Goal: Transaction & Acquisition: Purchase product/service

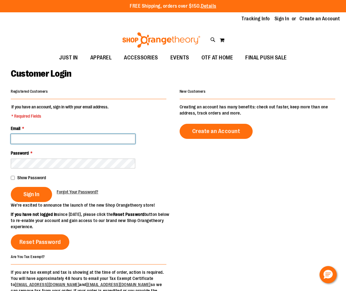
click at [116, 141] on input "Email *" at bounding box center [73, 139] width 124 height 10
type input "**********"
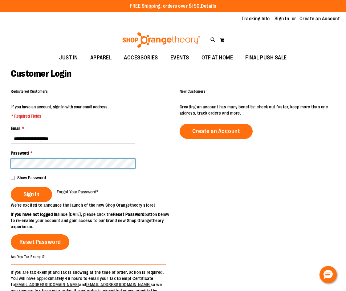
click at [11, 187] on button "Sign In" at bounding box center [31, 194] width 41 height 15
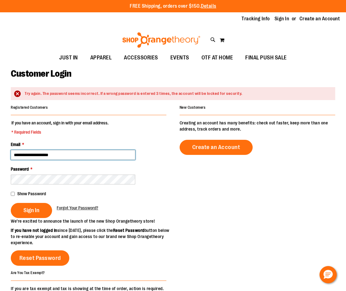
click at [47, 156] on input "**********" at bounding box center [73, 155] width 124 height 10
type input "**********"
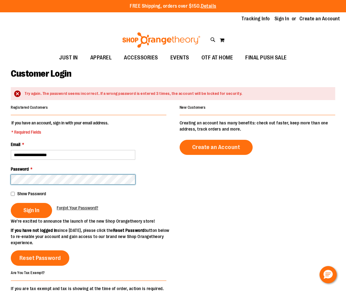
click at [11, 203] on button "Sign In" at bounding box center [31, 210] width 41 height 15
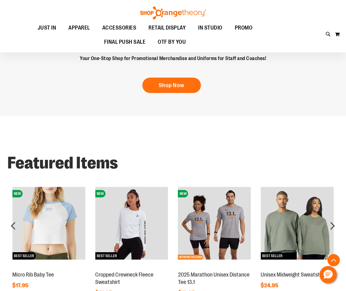
scroll to position [523, 0]
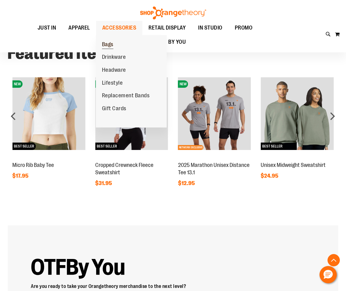
click at [107, 47] on span "Bags" at bounding box center [107, 45] width 11 height 8
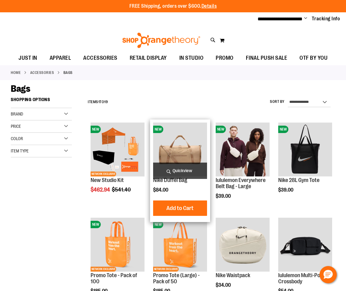
click at [171, 135] on img "product" at bounding box center [180, 150] width 54 height 54
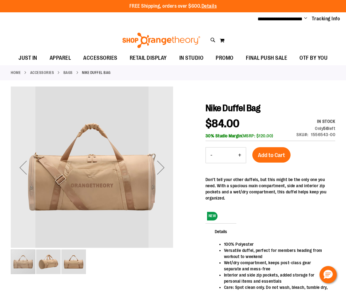
click at [163, 170] on div "Next" at bounding box center [160, 167] width 25 height 25
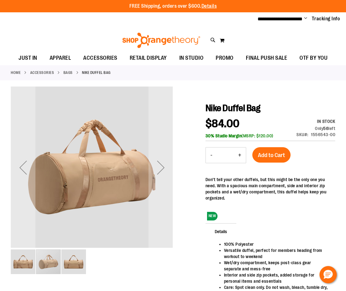
click at [163, 170] on div "Next" at bounding box center [160, 167] width 25 height 25
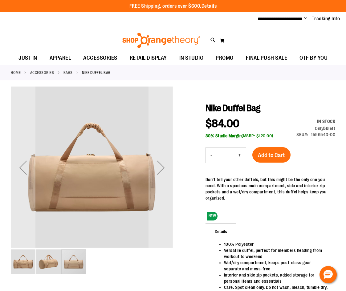
click at [163, 170] on div "Next" at bounding box center [160, 167] width 25 height 25
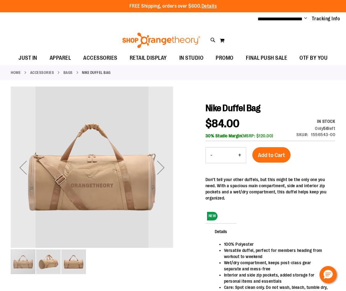
click at [163, 170] on div "Next" at bounding box center [160, 167] width 25 height 25
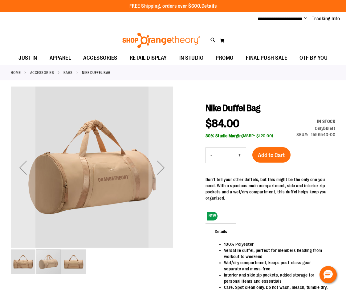
click at [163, 170] on div "Next" at bounding box center [160, 167] width 25 height 25
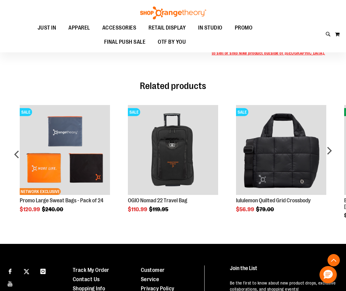
scroll to position [277, 0]
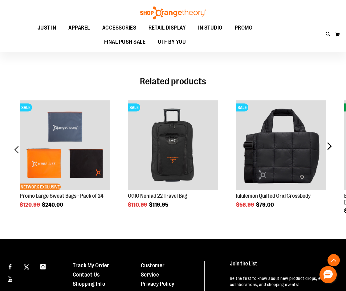
click at [327, 147] on div "next" at bounding box center [329, 152] width 12 height 122
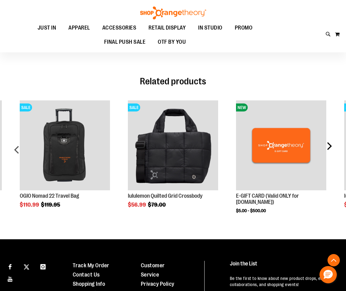
click at [327, 147] on div "next" at bounding box center [329, 152] width 12 height 122
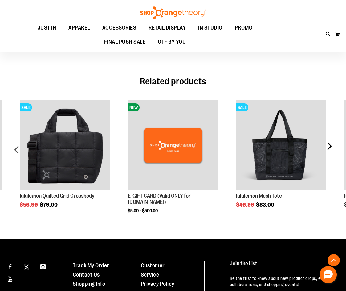
click at [327, 147] on div "next" at bounding box center [329, 152] width 12 height 122
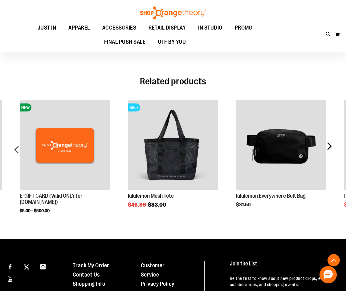
click at [327, 147] on div "next" at bounding box center [329, 152] width 12 height 122
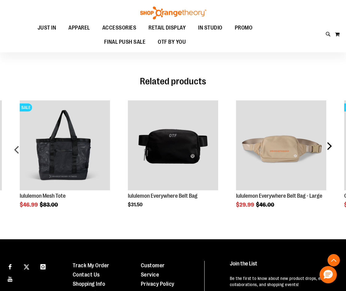
click at [327, 147] on div "next" at bounding box center [329, 152] width 12 height 122
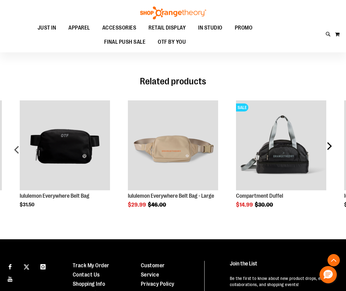
click at [329, 142] on div "next" at bounding box center [329, 152] width 12 height 122
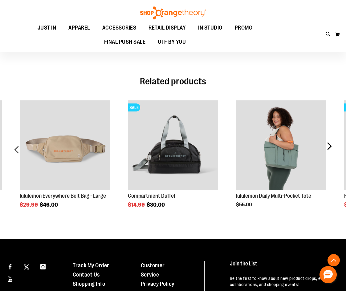
click at [326, 142] on div "next" at bounding box center [329, 152] width 12 height 122
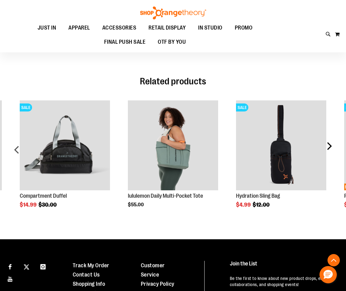
click at [327, 144] on div "next" at bounding box center [329, 152] width 12 height 122
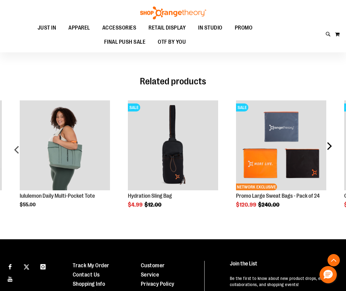
click at [327, 144] on div "next" at bounding box center [329, 152] width 12 height 122
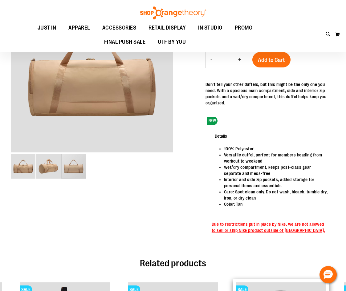
scroll to position [30, 0]
